Goal: Check status: Check status

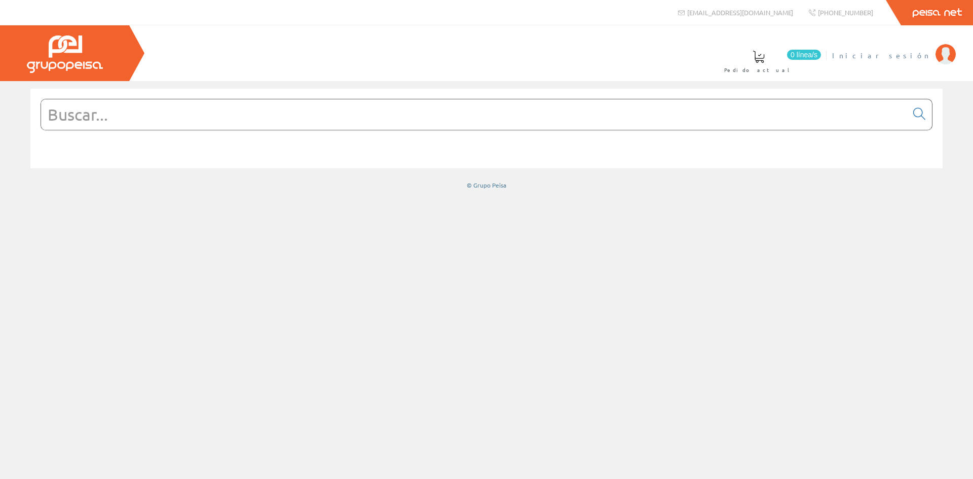
click at [936, 52] on img at bounding box center [945, 54] width 20 height 20
click at [742, 166] on div at bounding box center [486, 129] width 912 height 80
click at [940, 55] on img at bounding box center [945, 54] width 20 height 20
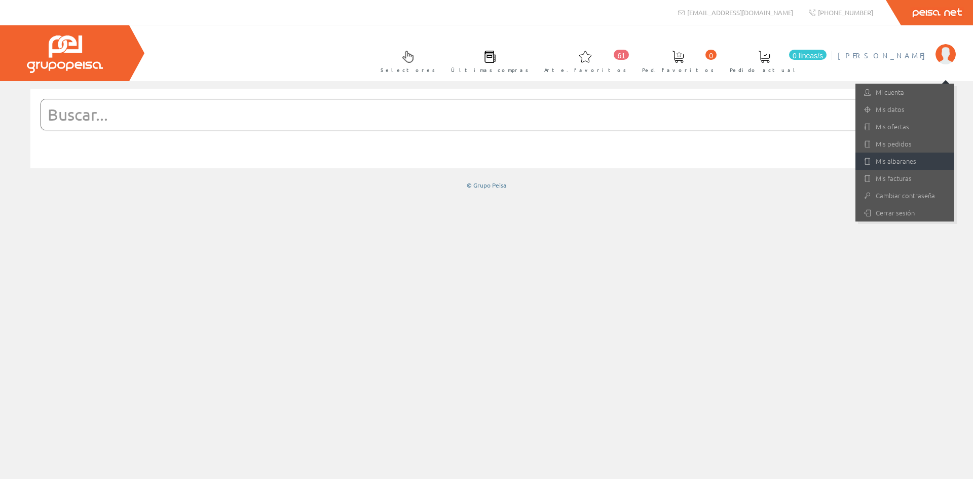
click at [885, 156] on link "Mis albaranes" at bounding box center [904, 161] width 99 height 17
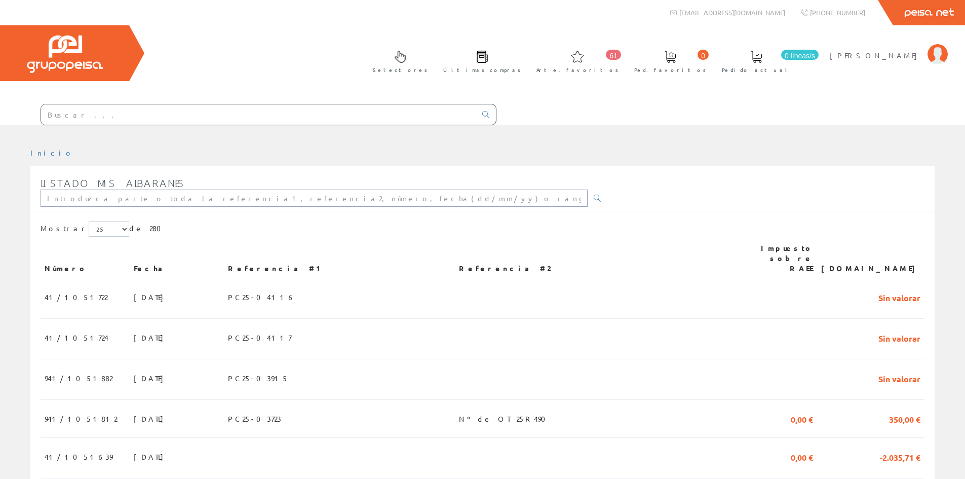
click at [79, 200] on input "text" at bounding box center [314, 197] width 547 height 17
type input "41/1050891"
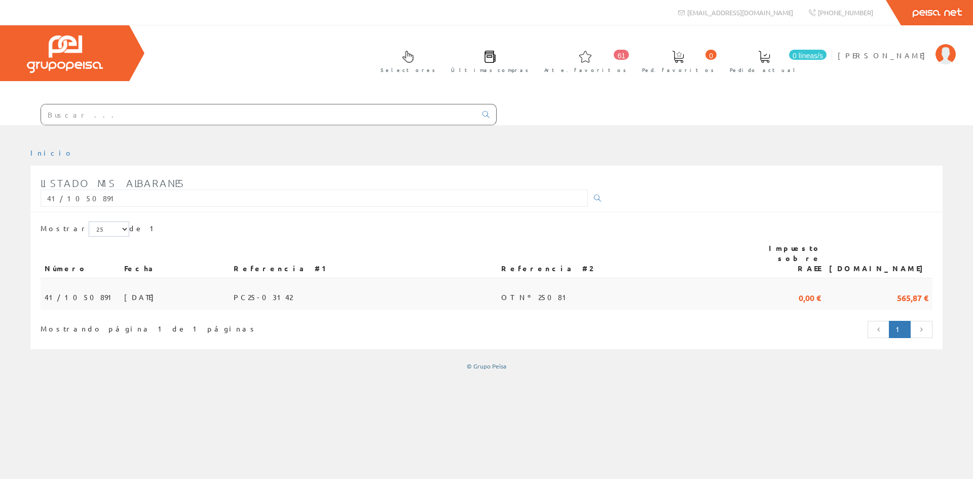
click at [59, 292] on font "41/1050891" at bounding box center [80, 296] width 71 height 9
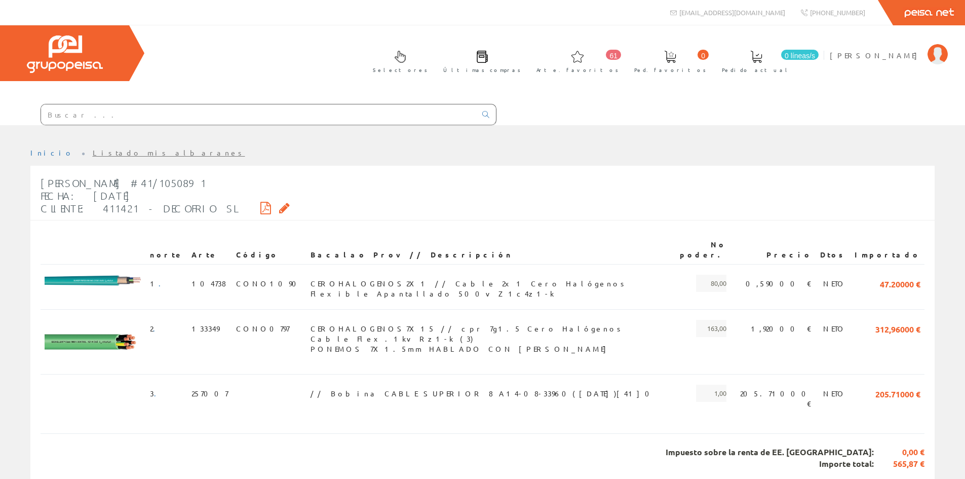
click at [279, 207] on icon at bounding box center [284, 207] width 11 height 7
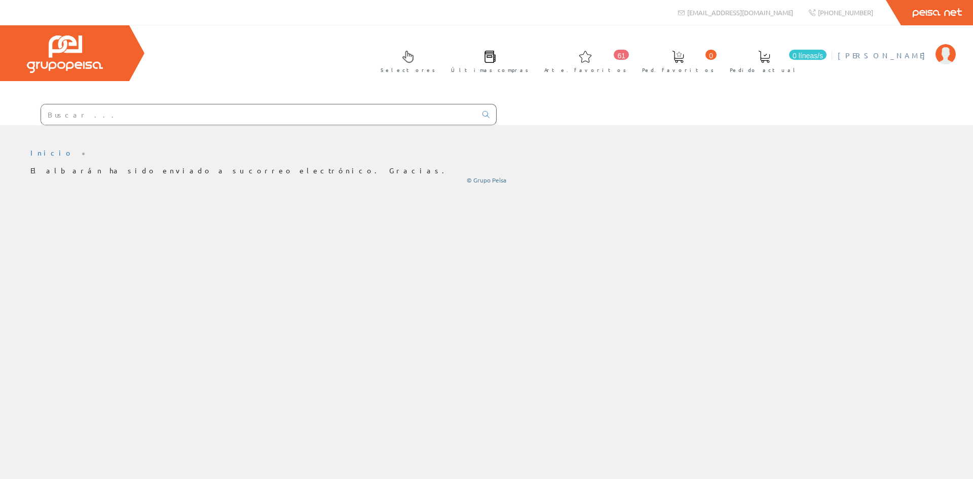
click at [927, 58] on font "[PERSON_NAME]" at bounding box center [884, 55] width 93 height 9
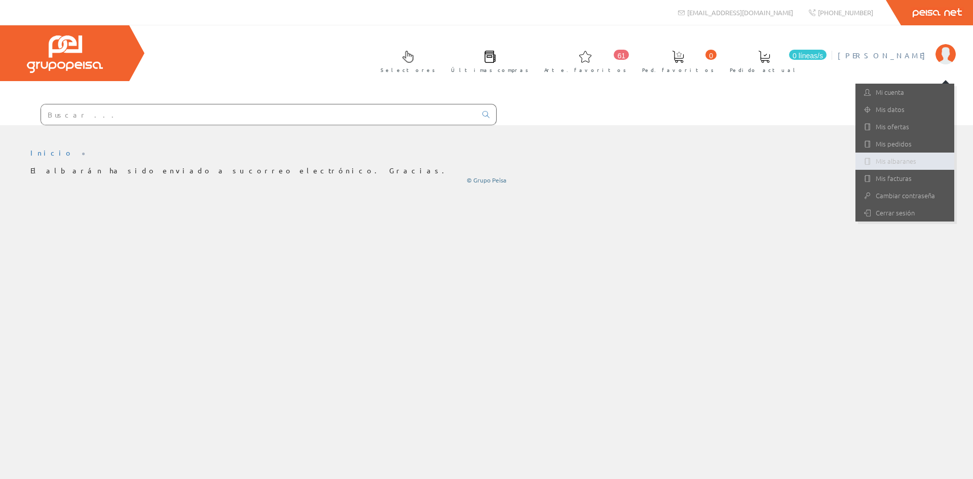
click at [882, 164] on font "Mis albaranes" at bounding box center [896, 161] width 41 height 10
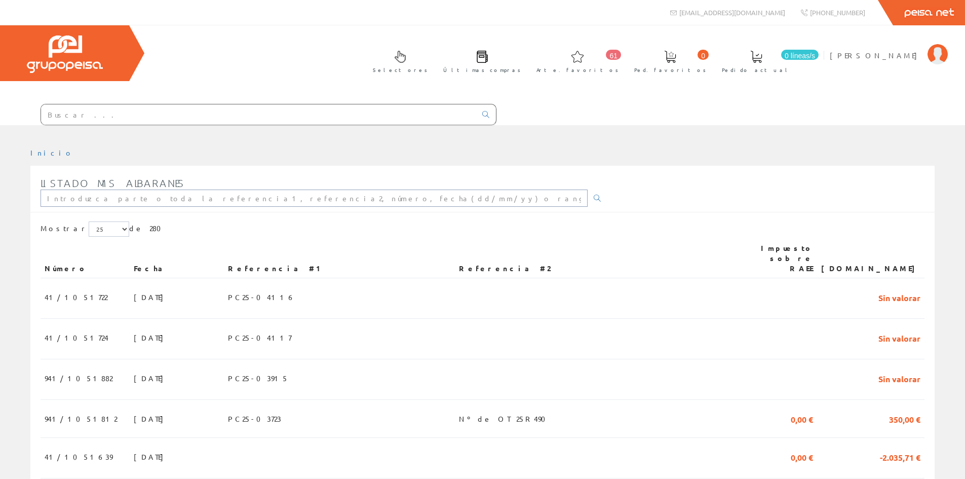
click at [143, 196] on input "text" at bounding box center [314, 197] width 547 height 17
type input "941/1050960"
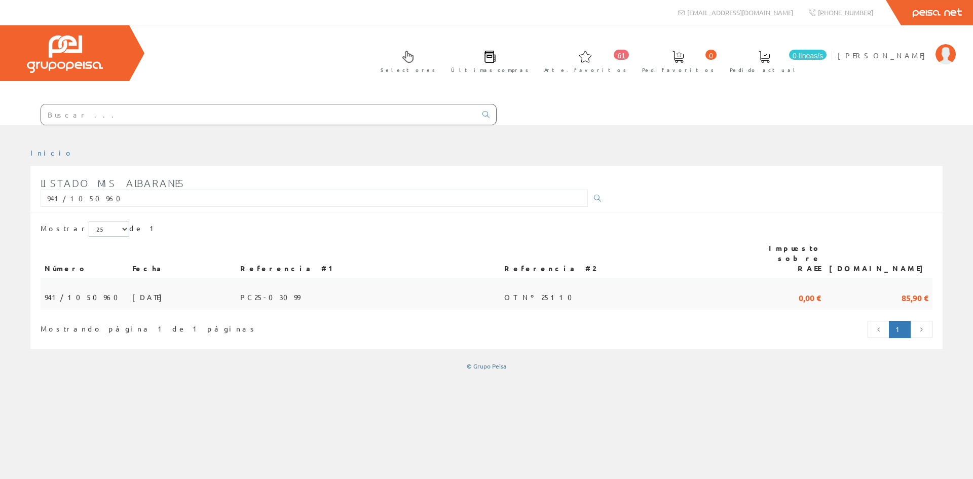
click at [51, 288] on span "941/1050960" at bounding box center [85, 296] width 80 height 17
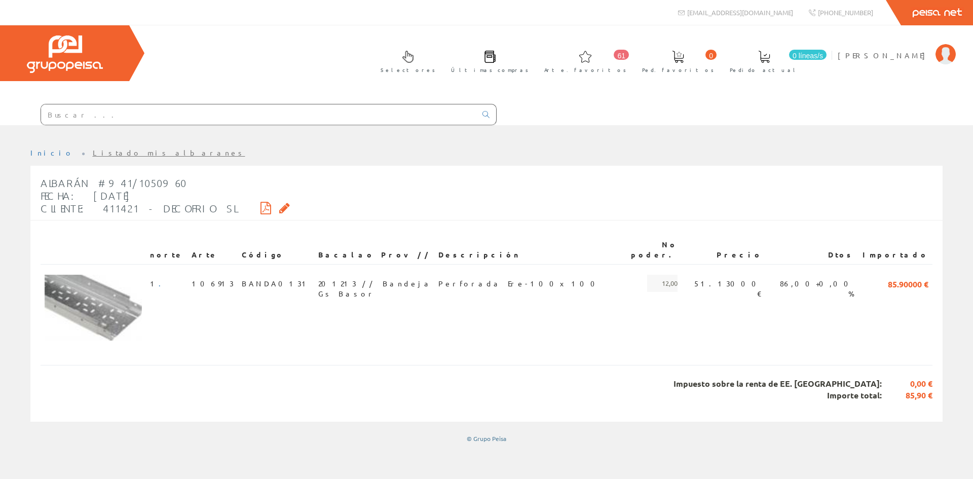
click at [226, 206] on div "Albarán #941/1050960 Fecha: 16/07/2025 Cliente: 411421 - DECOFRIO SL" at bounding box center [165, 196] width 249 height 48
click at [279, 206] on icon at bounding box center [284, 207] width 11 height 7
